Goal: Information Seeking & Learning: Learn about a topic

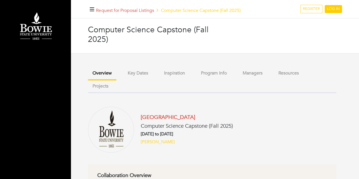
click at [138, 75] on button "Key Dates" at bounding box center [137, 73] width 29 height 12
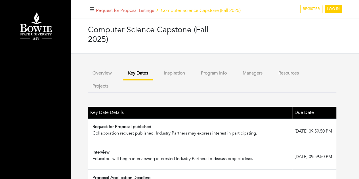
click at [286, 73] on button "Resources" at bounding box center [288, 73] width 29 height 12
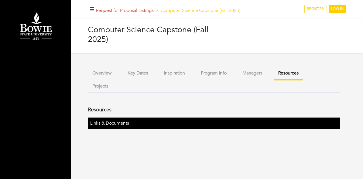
click at [252, 72] on button "Managers" at bounding box center [252, 73] width 29 height 12
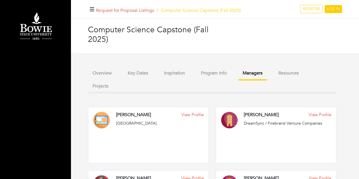
click at [210, 74] on button "Program Info" at bounding box center [213, 73] width 35 height 12
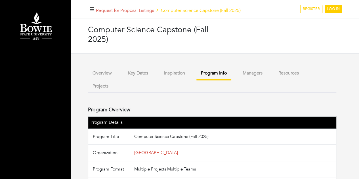
click at [172, 72] on button "Inspiration" at bounding box center [174, 73] width 30 height 12
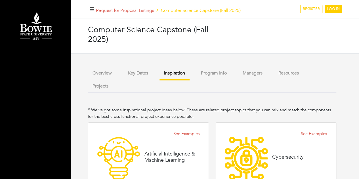
click at [137, 74] on button "Key Dates" at bounding box center [137, 73] width 29 height 12
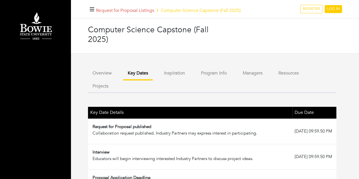
click at [100, 73] on button "Overview" at bounding box center [102, 73] width 28 height 12
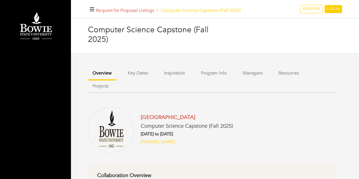
click at [97, 86] on button "Projects" at bounding box center [100, 86] width 25 height 12
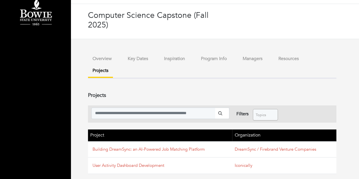
scroll to position [22, 0]
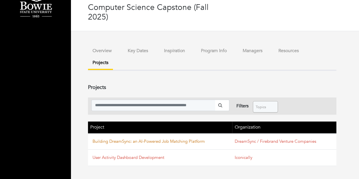
click at [169, 141] on link "Building DreamSync: an AI-Powered Job Matching Platform" at bounding box center [148, 142] width 112 height 6
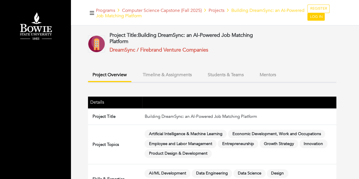
click at [164, 74] on button "Timeline & Assignments" at bounding box center [167, 75] width 58 height 12
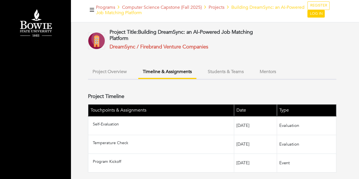
scroll to position [9, 0]
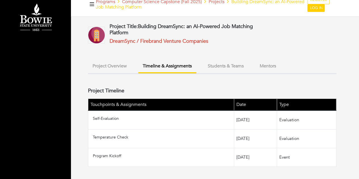
click at [231, 65] on button "Students & Teams" at bounding box center [225, 66] width 45 height 12
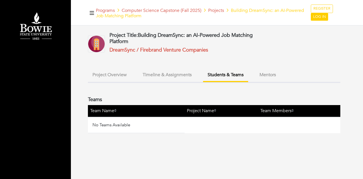
click at [273, 77] on button "Mentors" at bounding box center [268, 75] width 26 height 12
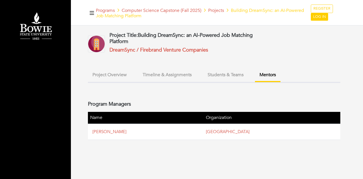
click at [226, 75] on button "Students & Teams" at bounding box center [225, 75] width 45 height 12
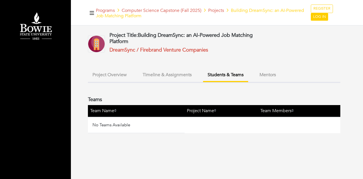
click at [172, 75] on button "Timeline & Assignments" at bounding box center [167, 75] width 58 height 12
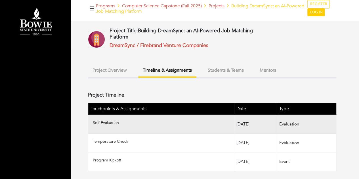
scroll to position [9, 0]
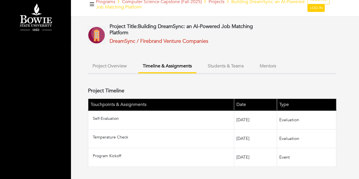
click at [119, 67] on button "Project Overview" at bounding box center [109, 66] width 43 height 12
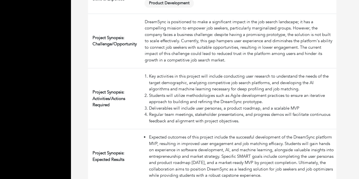
scroll to position [188, 0]
